Goal: Task Accomplishment & Management: Manage account settings

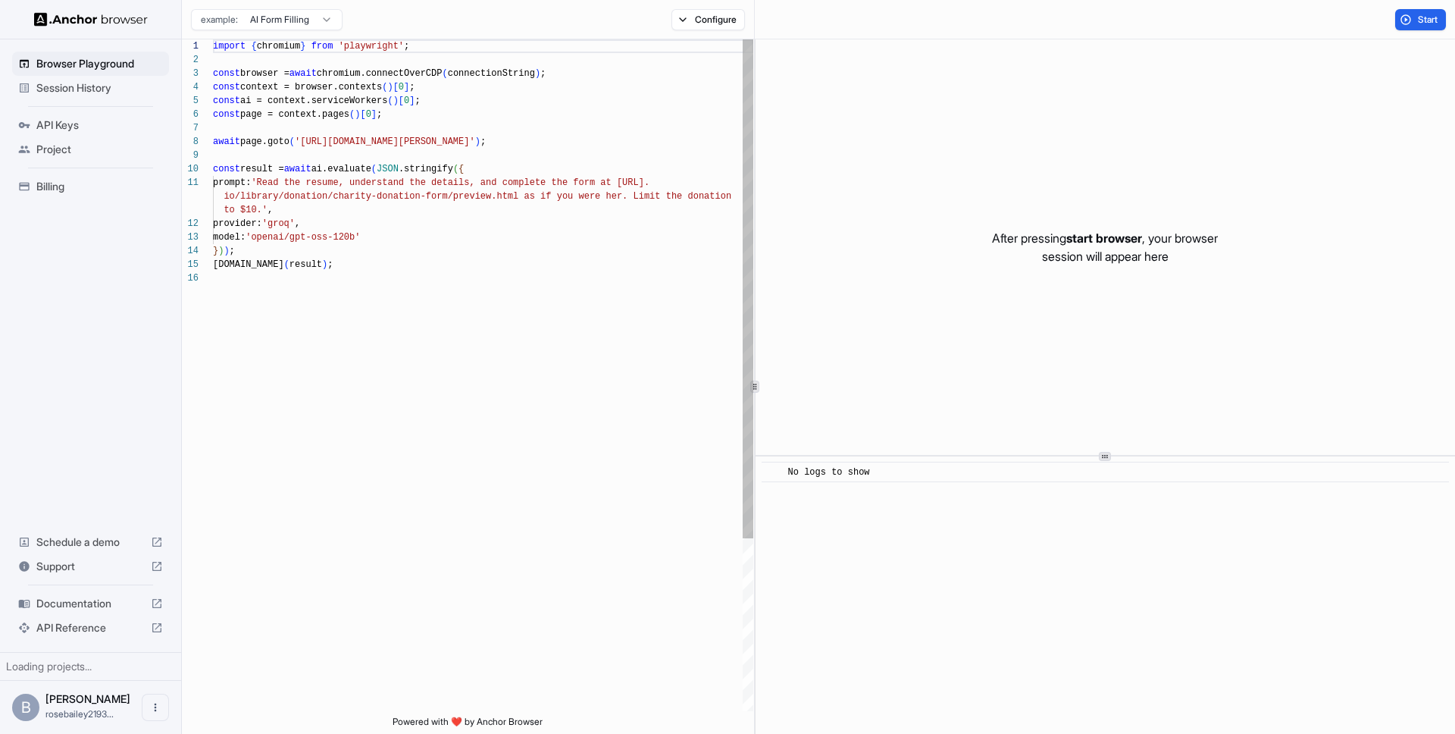
scroll to position [136, 0]
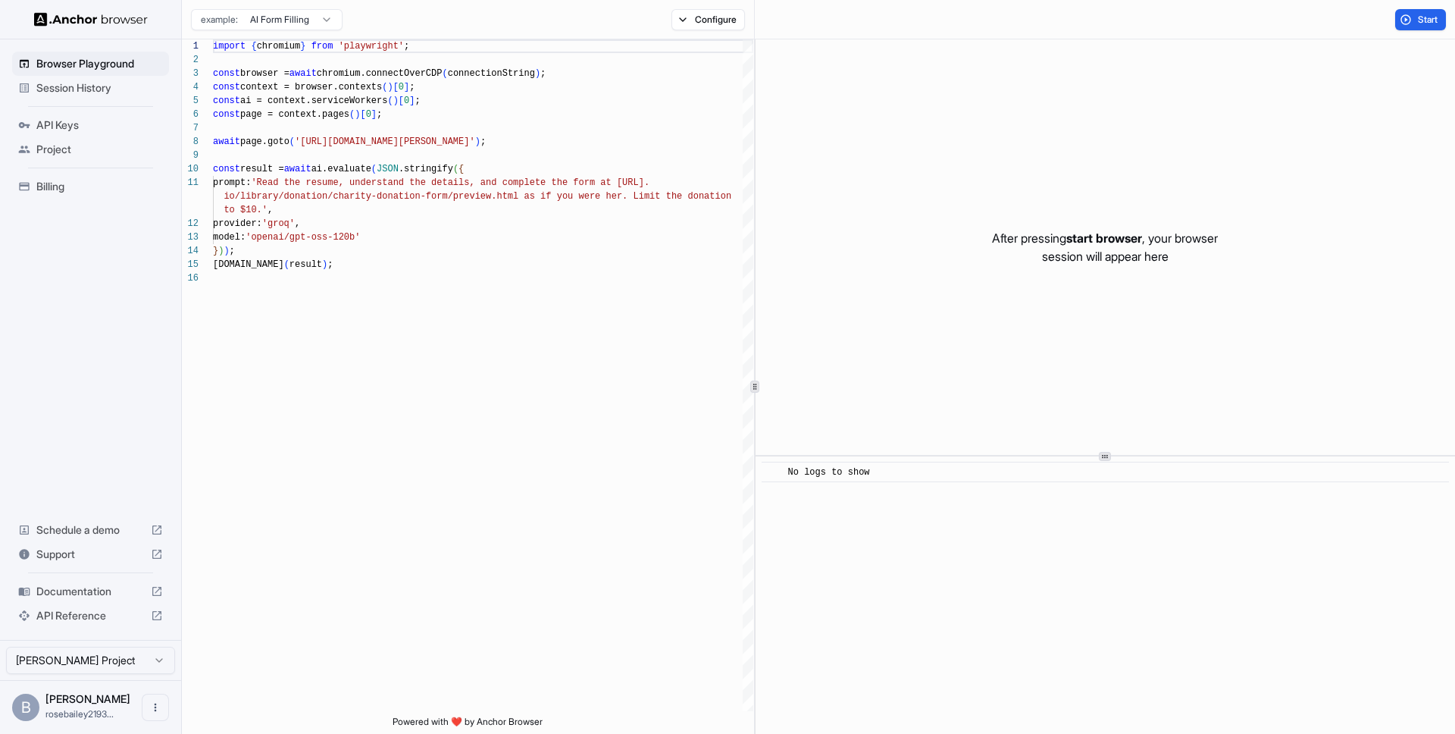
click at [71, 194] on span "Billing" at bounding box center [99, 186] width 127 height 15
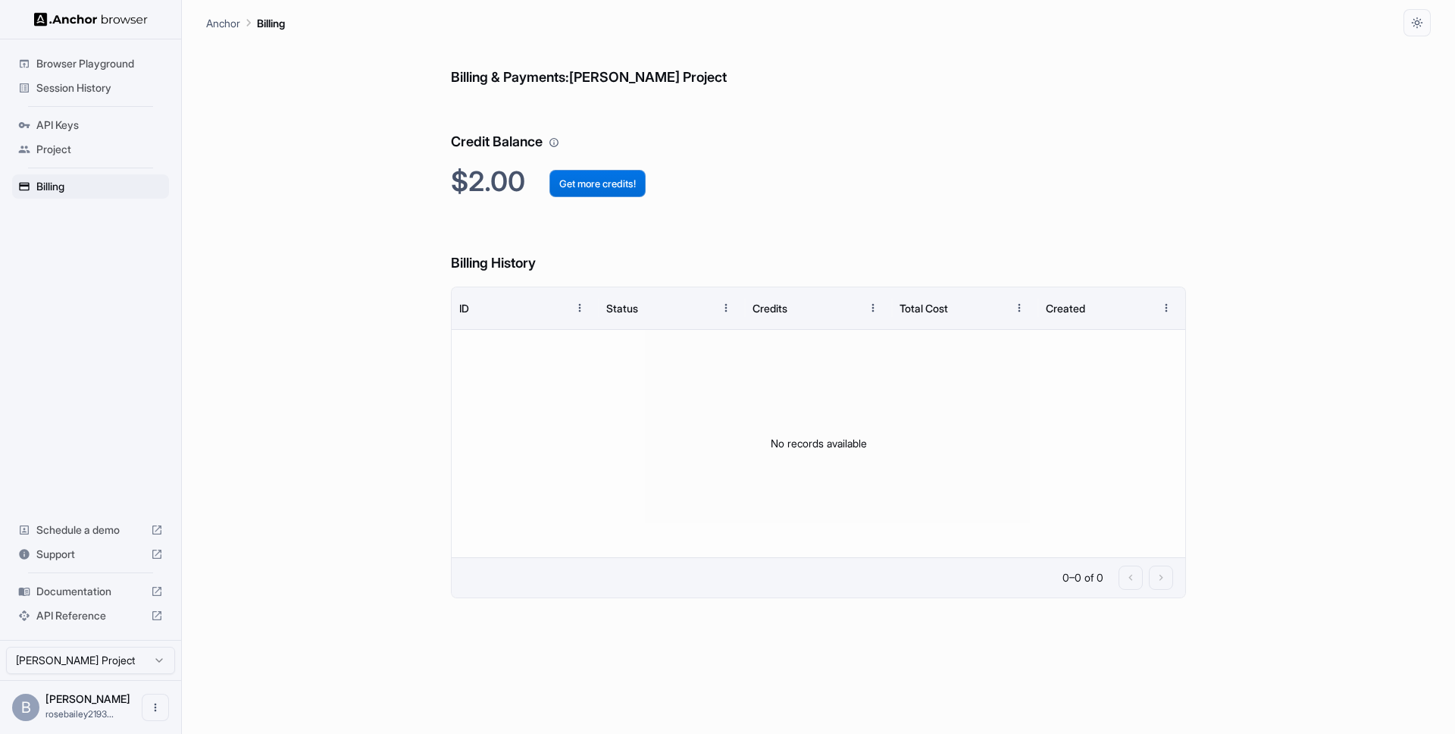
click at [646, 197] on button "Get more credits!" at bounding box center [597, 183] width 96 height 27
